Goal: Transaction & Acquisition: Purchase product/service

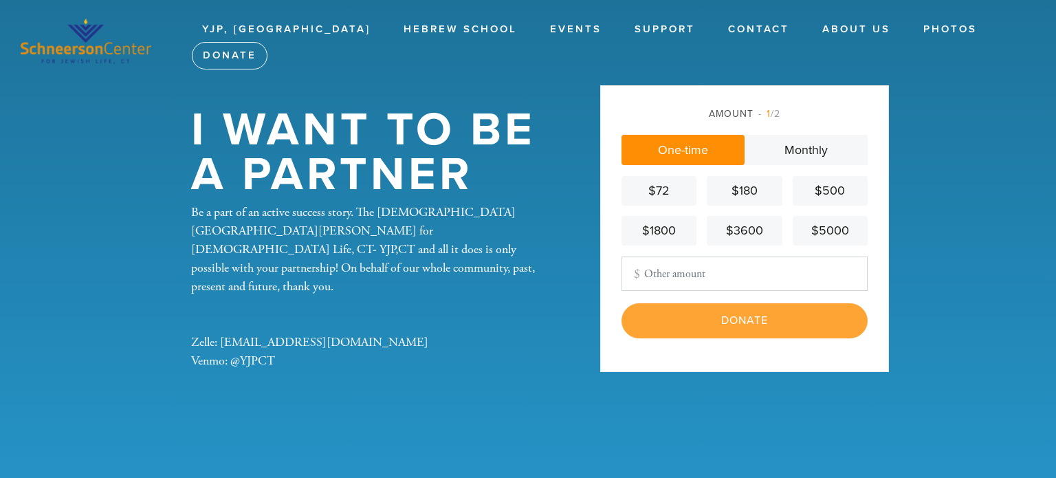
type input "100"
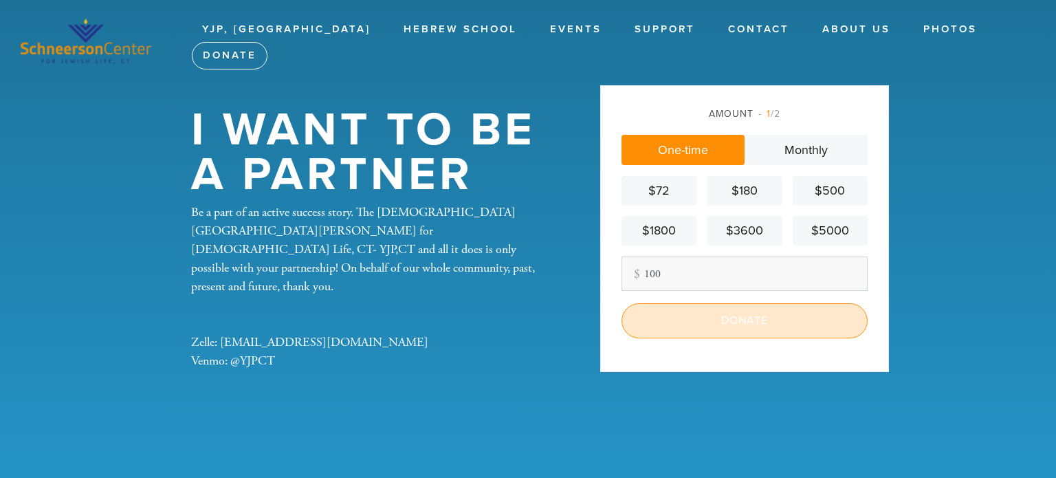
click at [765, 325] on input "Donate" at bounding box center [745, 320] width 246 height 34
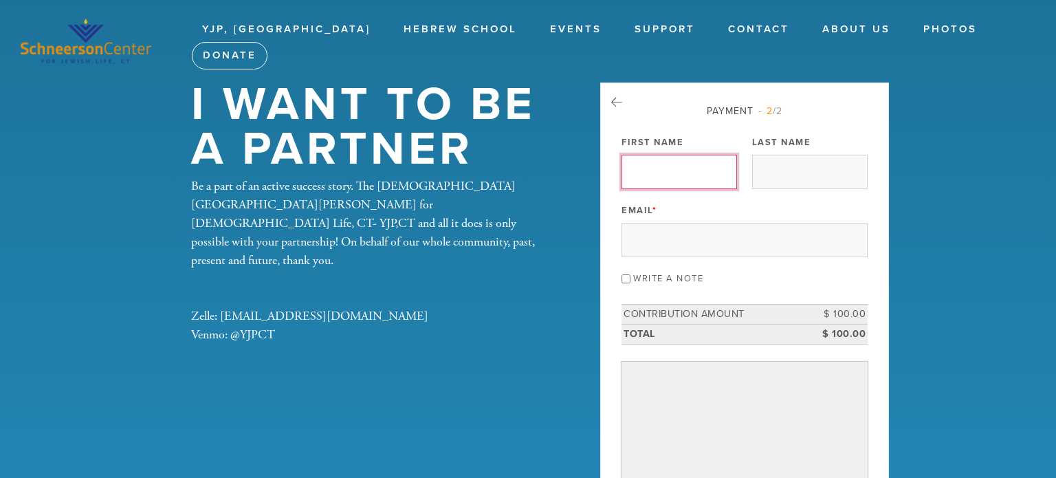
click at [670, 167] on input "First Name" at bounding box center [680, 172] width 116 height 34
type input "[PERSON_NAME]"
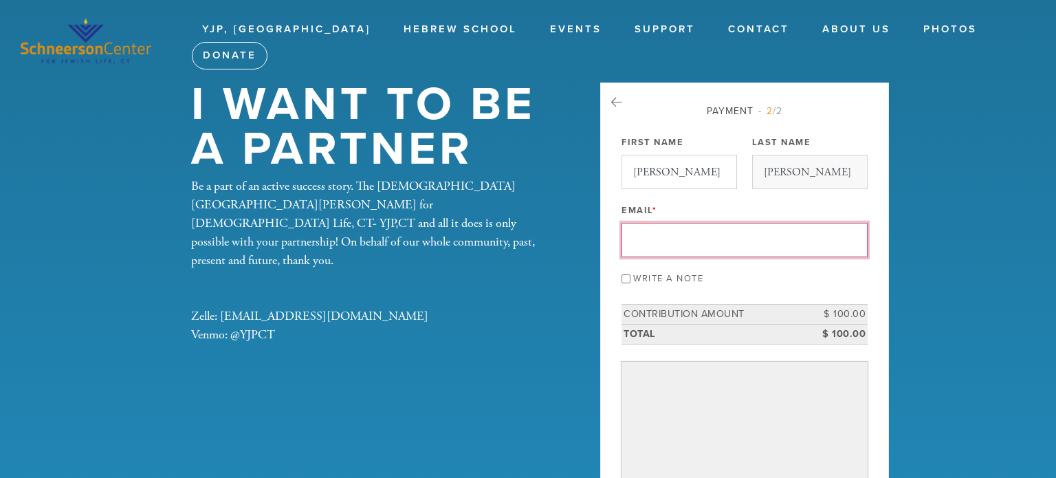
type input "[PERSON_NAME][EMAIL_ADDRESS][PERSON_NAME][DOMAIN_NAME]"
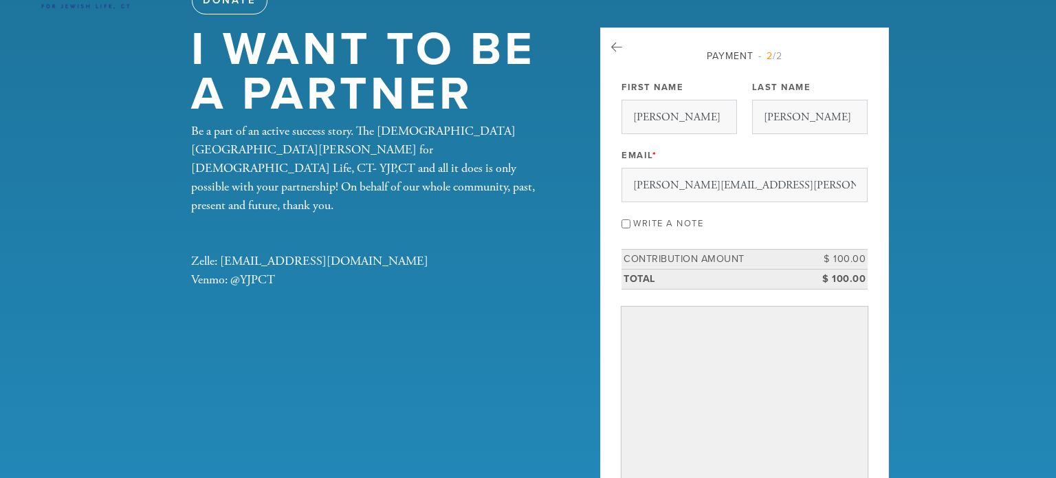
scroll to position [54, 0]
click at [627, 224] on input "Write a note" at bounding box center [626, 224] width 9 height 9
checkbox input "true"
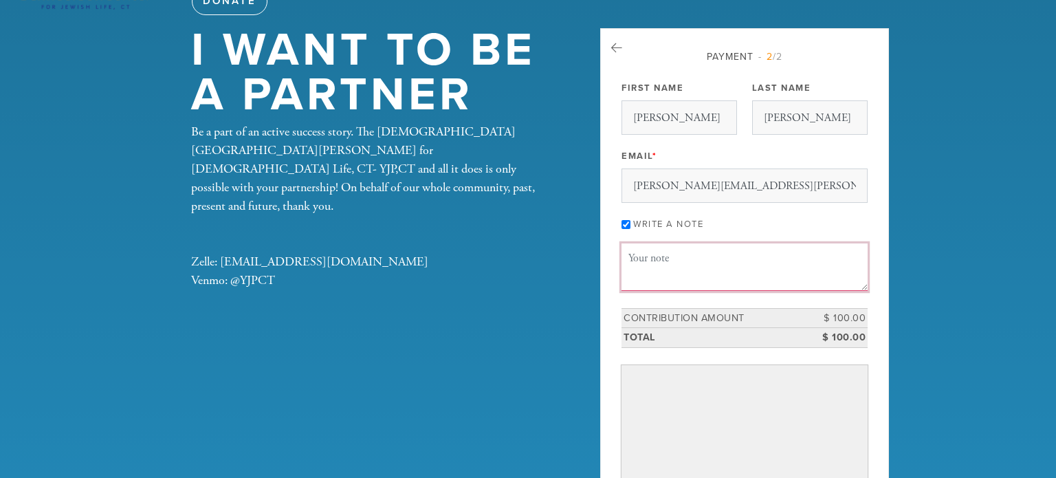
click at [627, 260] on textarea "Message or dedication" at bounding box center [745, 266] width 246 height 47
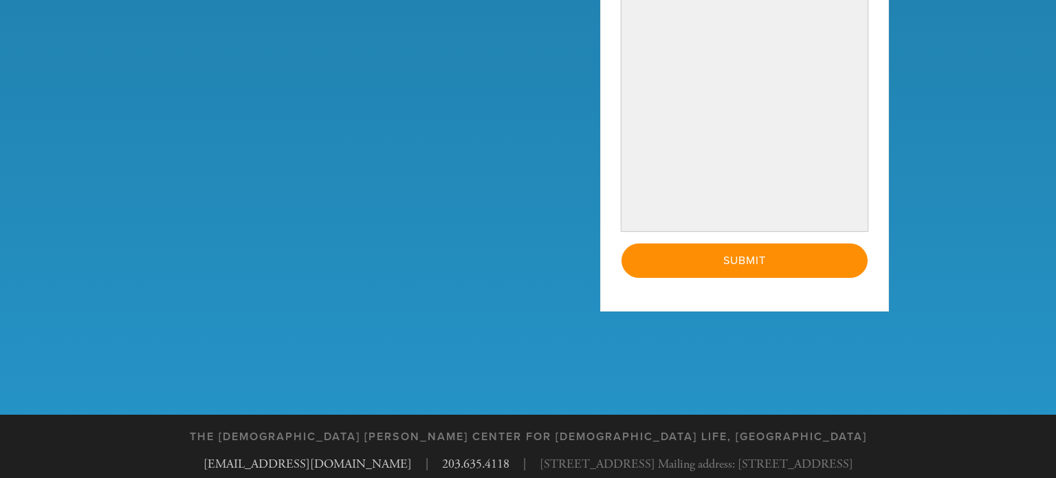
scroll to position [457, 0]
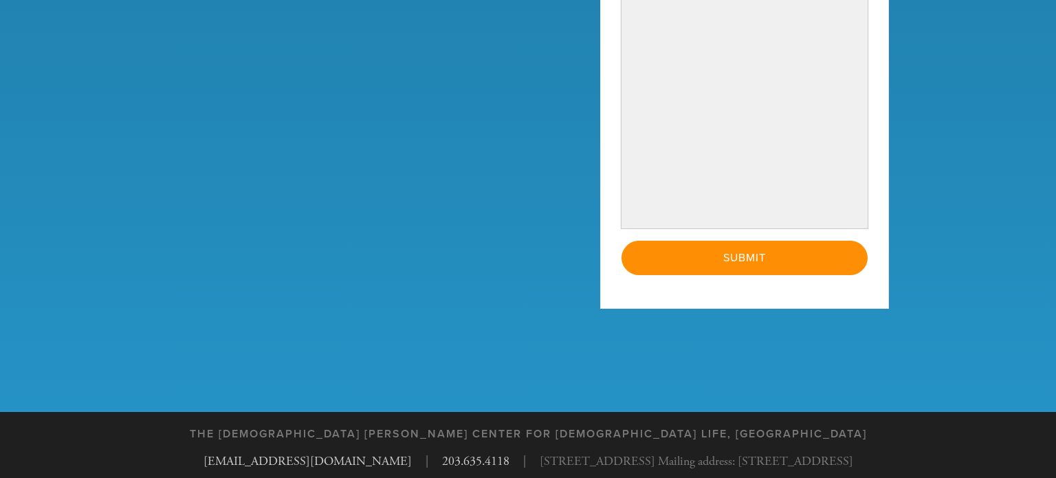
type textarea "Happy New Year from all our family!"
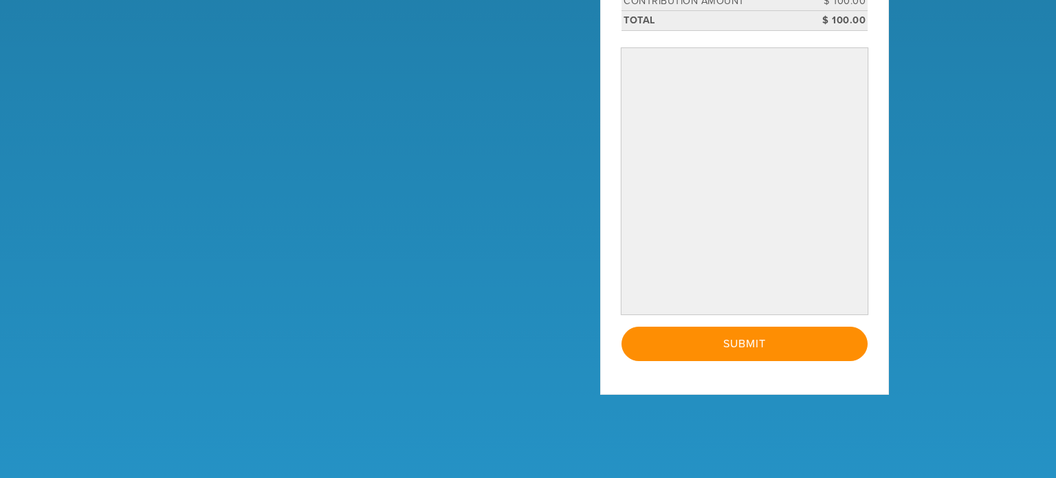
scroll to position [374, 0]
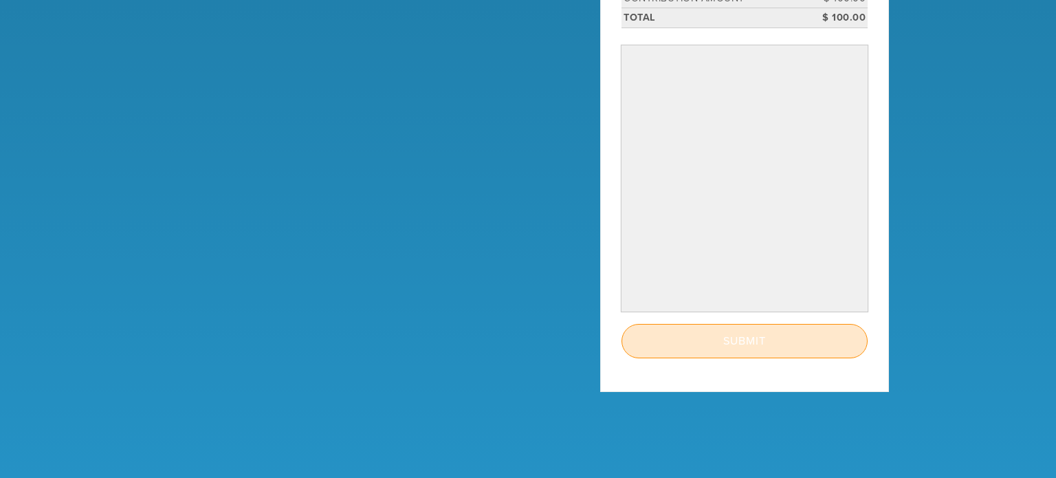
click at [743, 340] on input "Submit" at bounding box center [745, 341] width 246 height 34
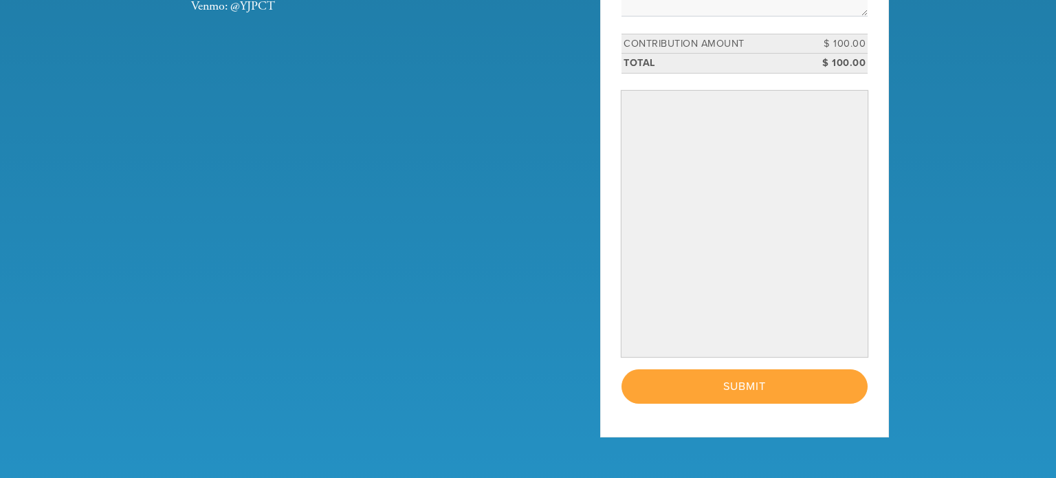
scroll to position [327, 0]
